Goal: Information Seeking & Learning: Find specific fact

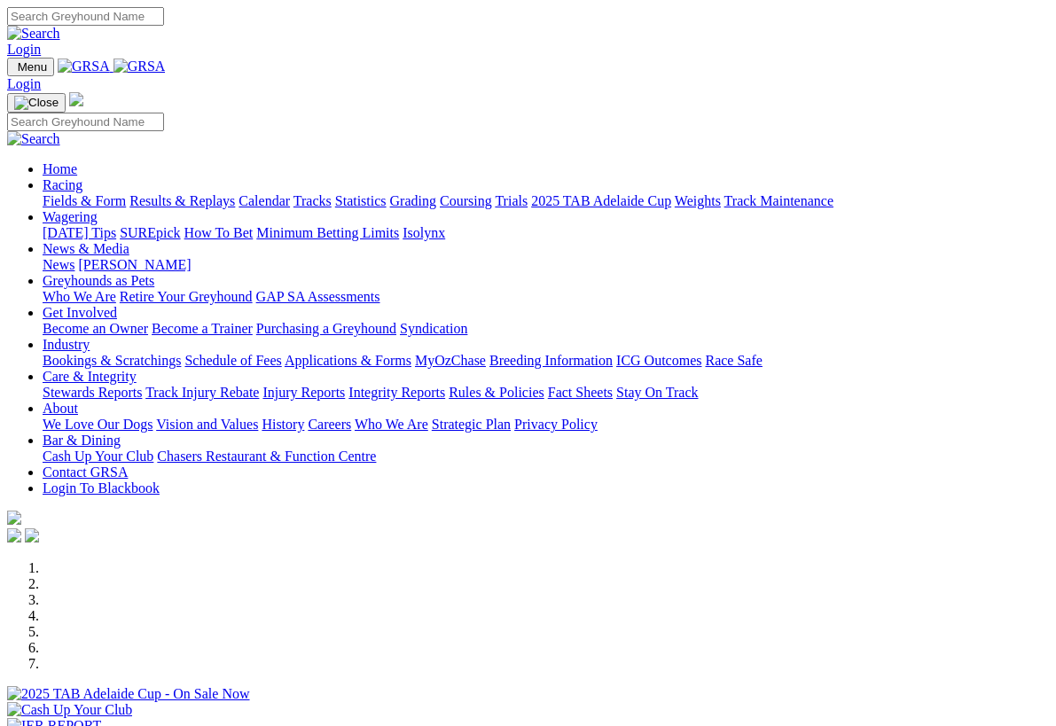
scroll to position [2841, 47]
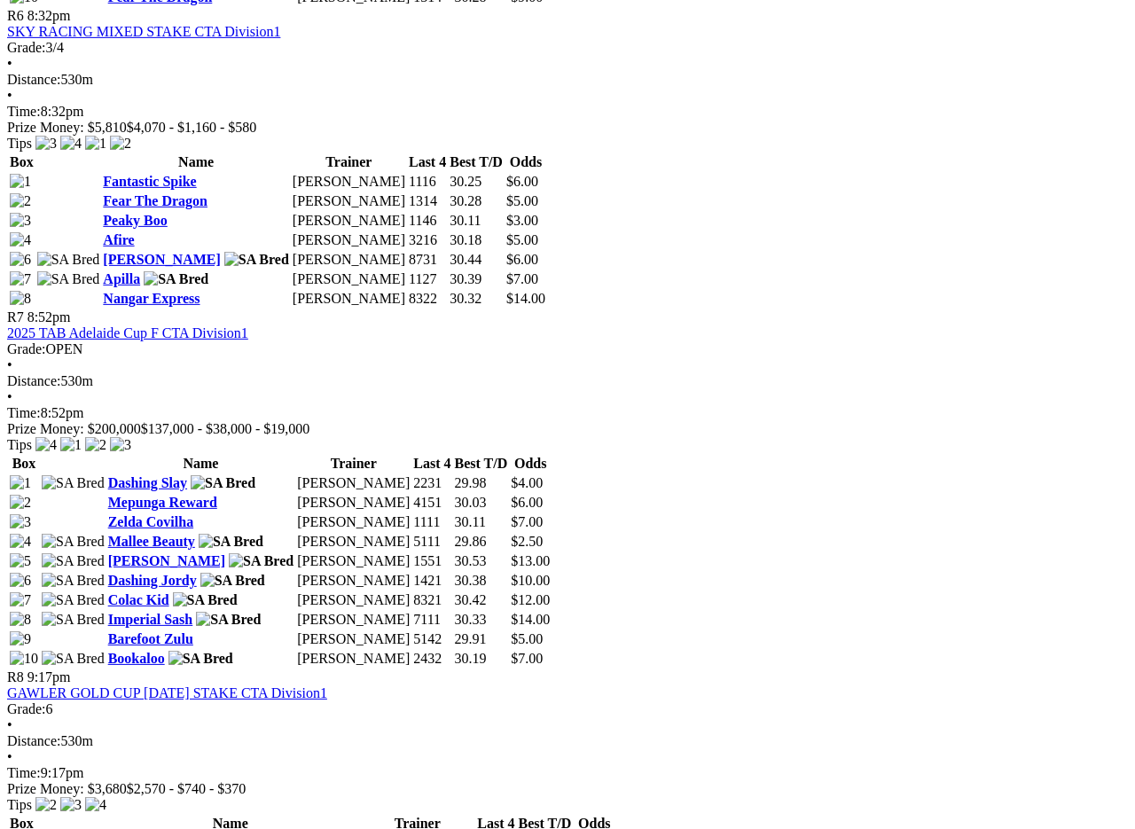
scroll to position [2578, 0]
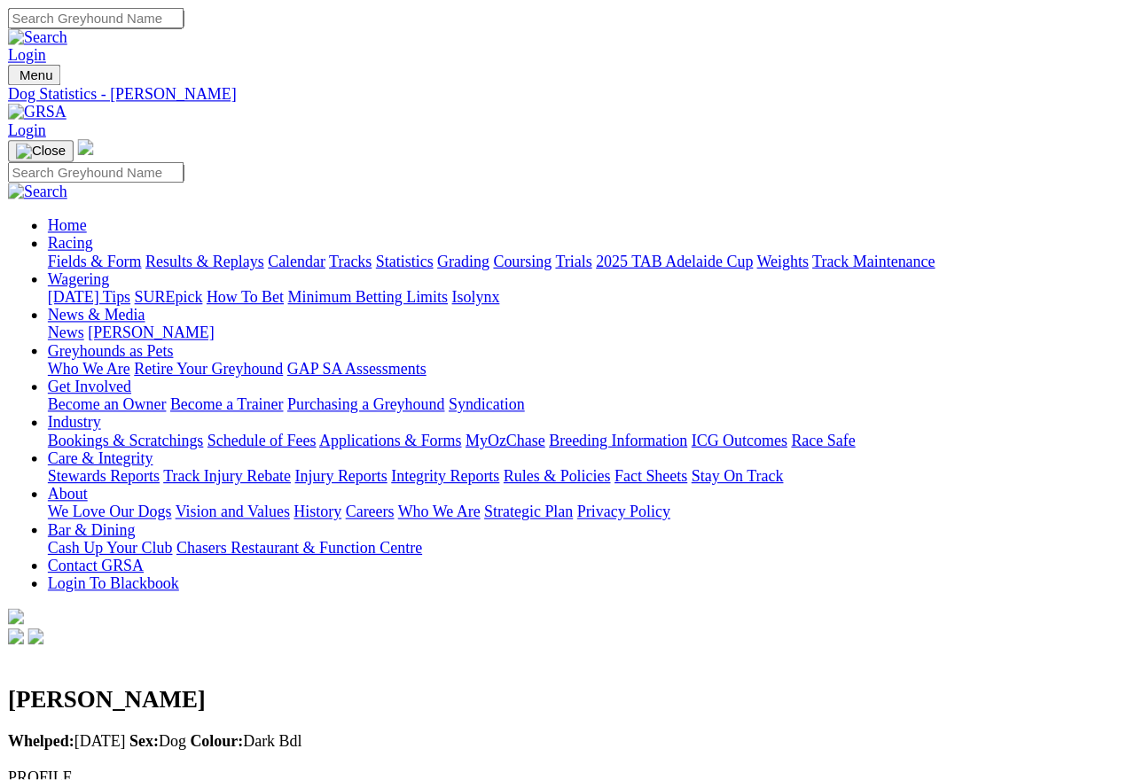
scroll to position [14, 0]
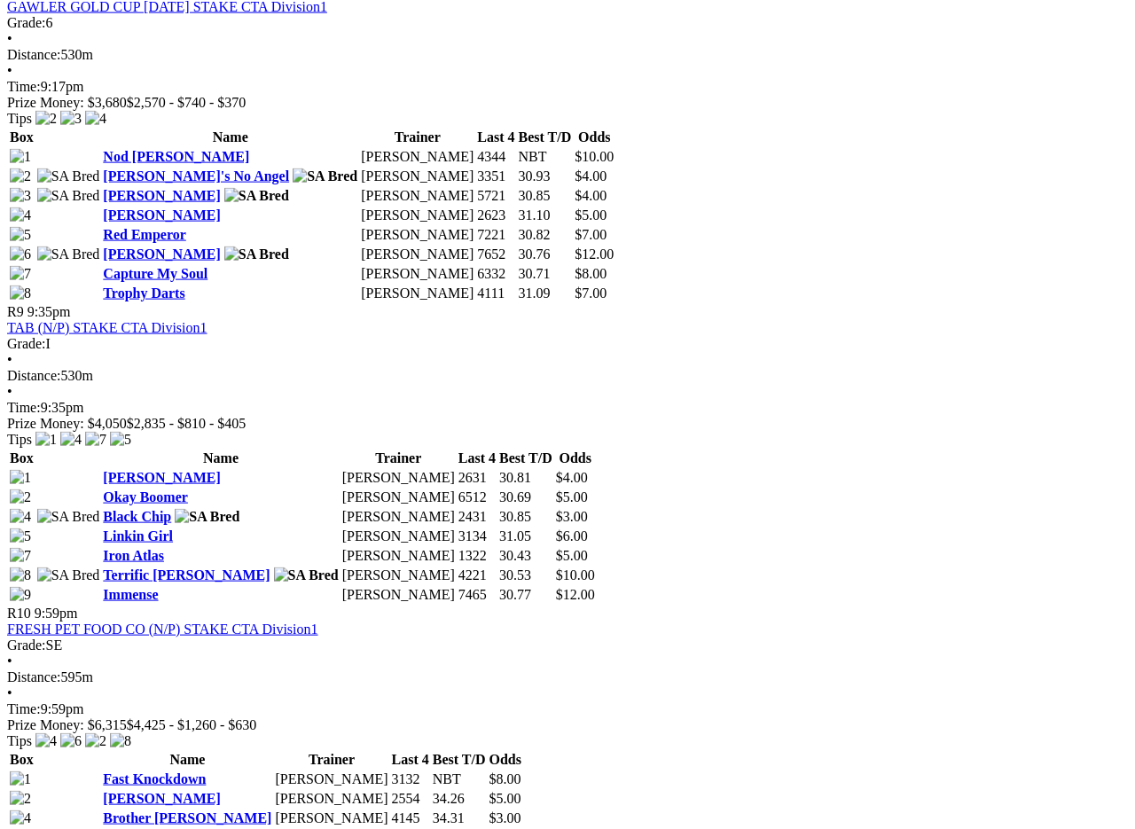
scroll to position [3266, 0]
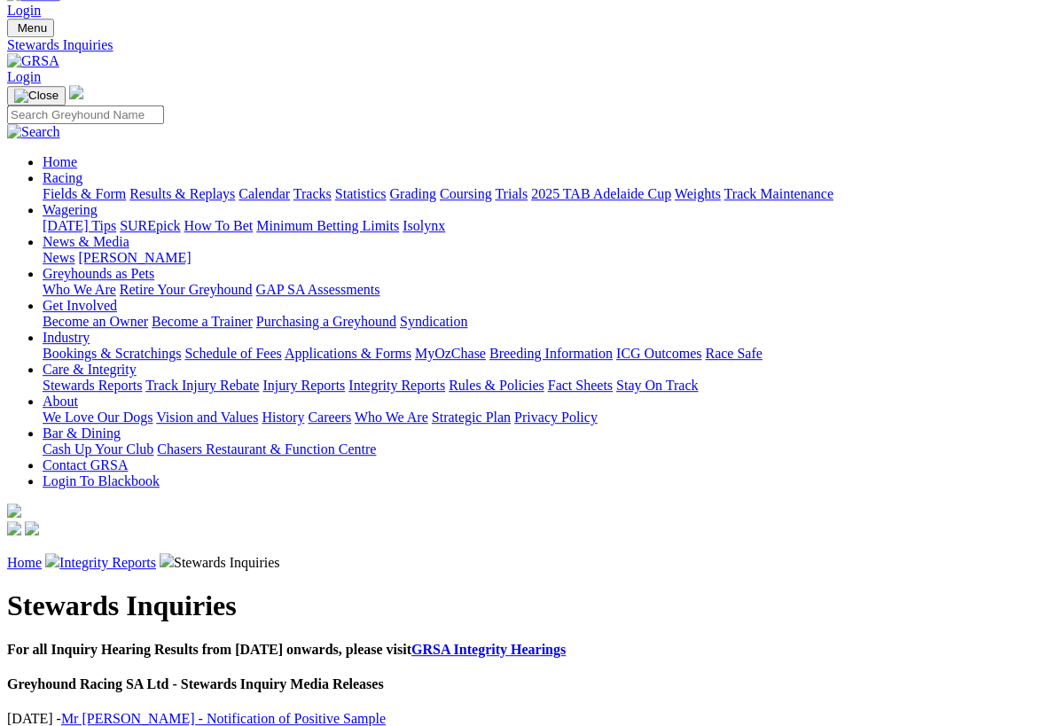
scroll to position [45, 0]
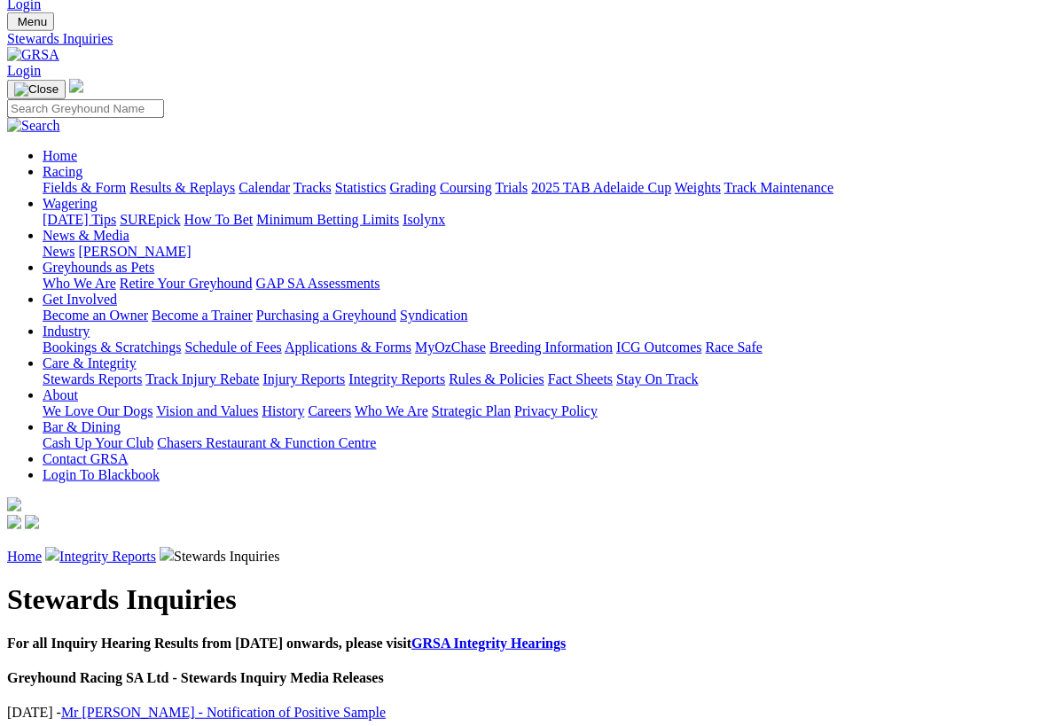
click at [129, 694] on link "Mr [PERSON_NAME] - Notification of Positive Sample" at bounding box center [223, 712] width 325 height 15
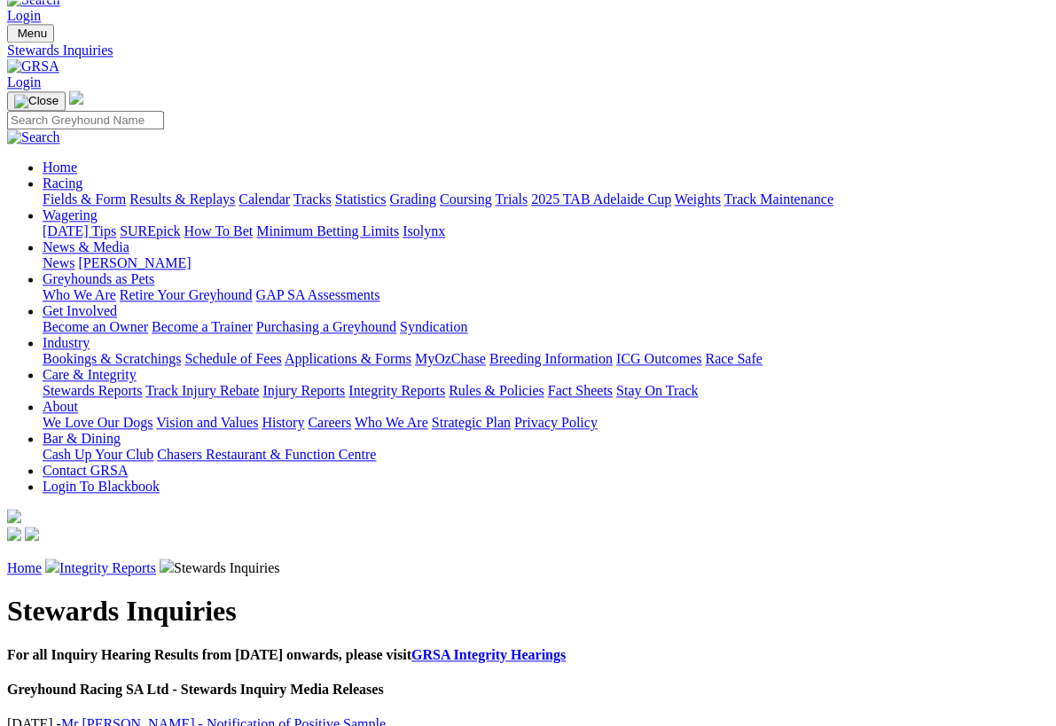
scroll to position [33, 0]
